Goal: Task Accomplishment & Management: Use online tool/utility

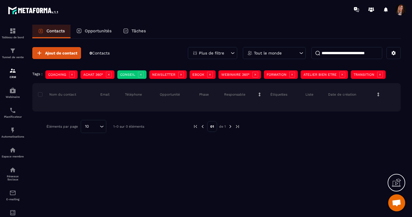
scroll to position [1212, 0]
click at [12, 72] on img at bounding box center [12, 70] width 7 height 7
click at [16, 52] on img at bounding box center [12, 50] width 7 height 7
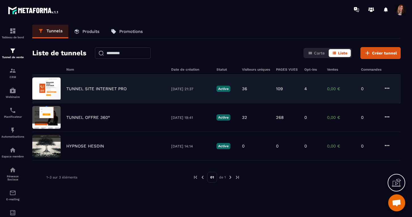
click at [96, 103] on div "TUNNEL SITE INTERNET PRO [DATE] 21:37 Active 36 109 4 0,00 € 0" at bounding box center [216, 117] width 368 height 29
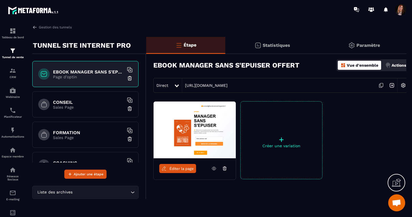
click at [75, 138] on p "Sales Page" at bounding box center [88, 137] width 71 height 5
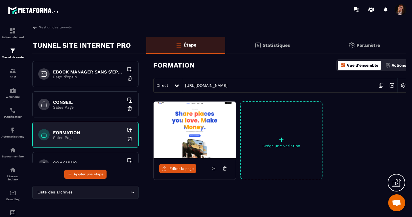
click at [399, 64] on p "Actions" at bounding box center [398, 65] width 14 height 5
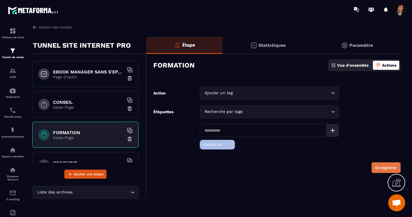
click at [381, 167] on button "Enregistrer" at bounding box center [385, 167] width 29 height 11
click at [76, 133] on h6 "FORMATION" at bounding box center [88, 132] width 71 height 5
click at [270, 45] on p "Statistiques" at bounding box center [271, 44] width 27 height 5
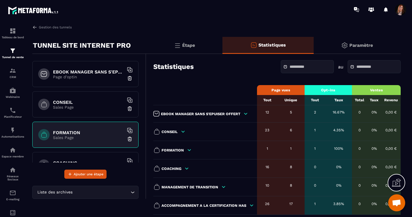
click at [194, 44] on p "Étape" at bounding box center [188, 44] width 13 height 5
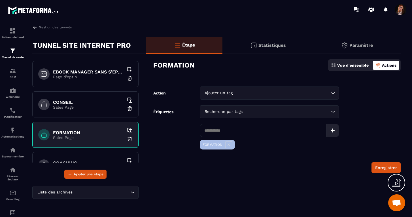
click at [70, 133] on h6 "FORMATION" at bounding box center [88, 132] width 71 height 5
click at [71, 105] on p "Sales Page" at bounding box center [88, 107] width 71 height 5
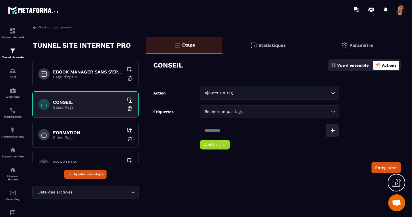
click at [65, 133] on h6 "FORMATION" at bounding box center [88, 132] width 71 height 5
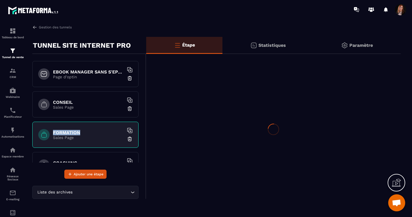
click at [65, 133] on h6 "FORMATION" at bounding box center [88, 132] width 71 height 5
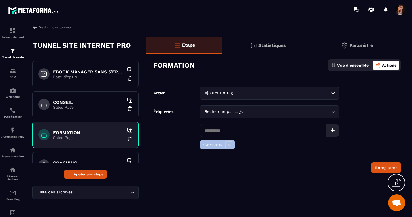
click at [352, 42] on div "Paramètre" at bounding box center [356, 45] width 87 height 17
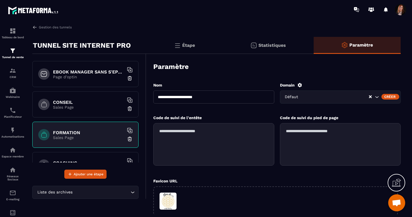
click at [184, 44] on p "Étape" at bounding box center [188, 44] width 13 height 5
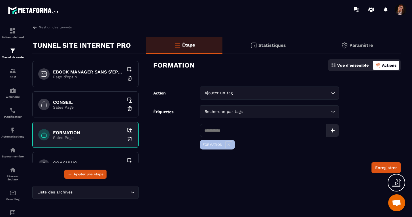
click at [59, 138] on p "Sales Page" at bounding box center [88, 137] width 71 height 5
click at [356, 68] on div "Vue d'ensemble" at bounding box center [349, 65] width 40 height 9
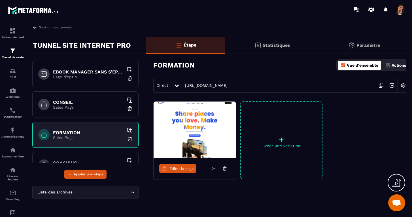
click at [174, 170] on span "Éditer la page" at bounding box center [181, 168] width 24 height 4
